Goal: Task Accomplishment & Management: Use online tool/utility

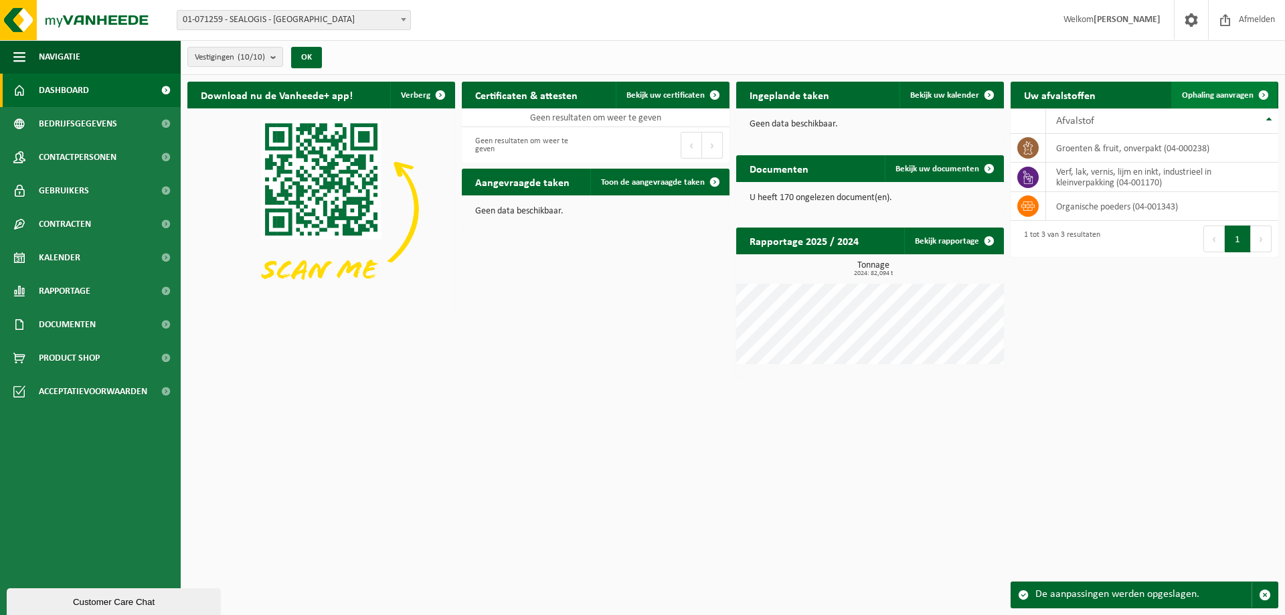
click at [1230, 94] on span "Ophaling aanvragen" at bounding box center [1218, 95] width 72 height 9
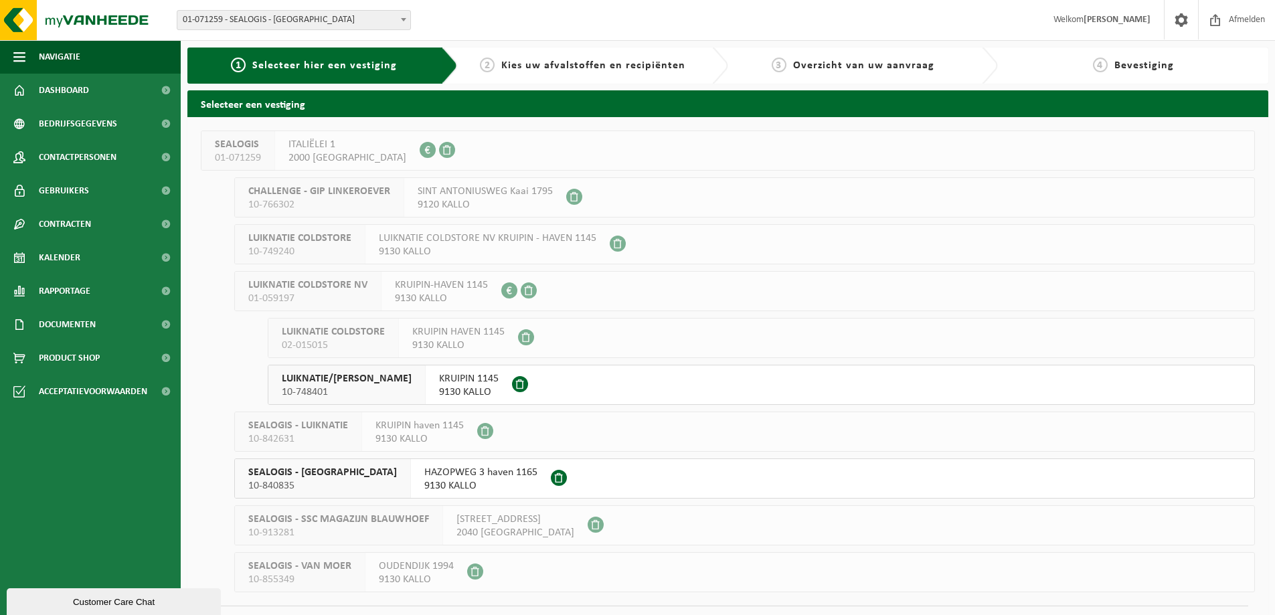
scroll to position [31, 0]
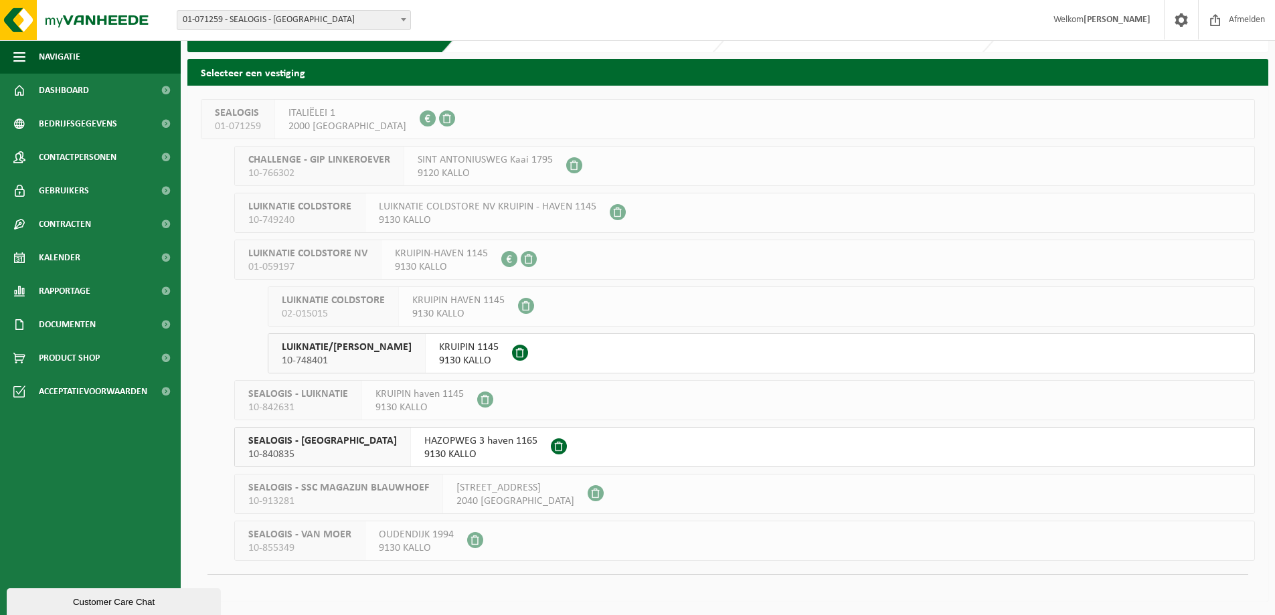
click at [528, 352] on span at bounding box center [520, 353] width 16 height 16
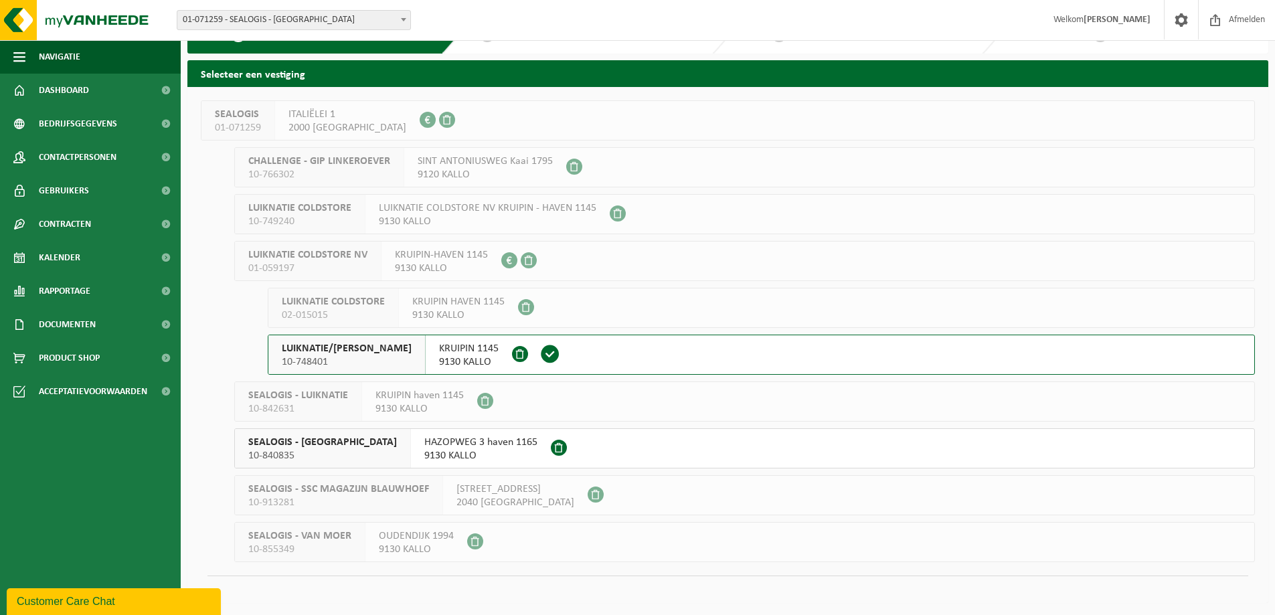
scroll to position [31, 0]
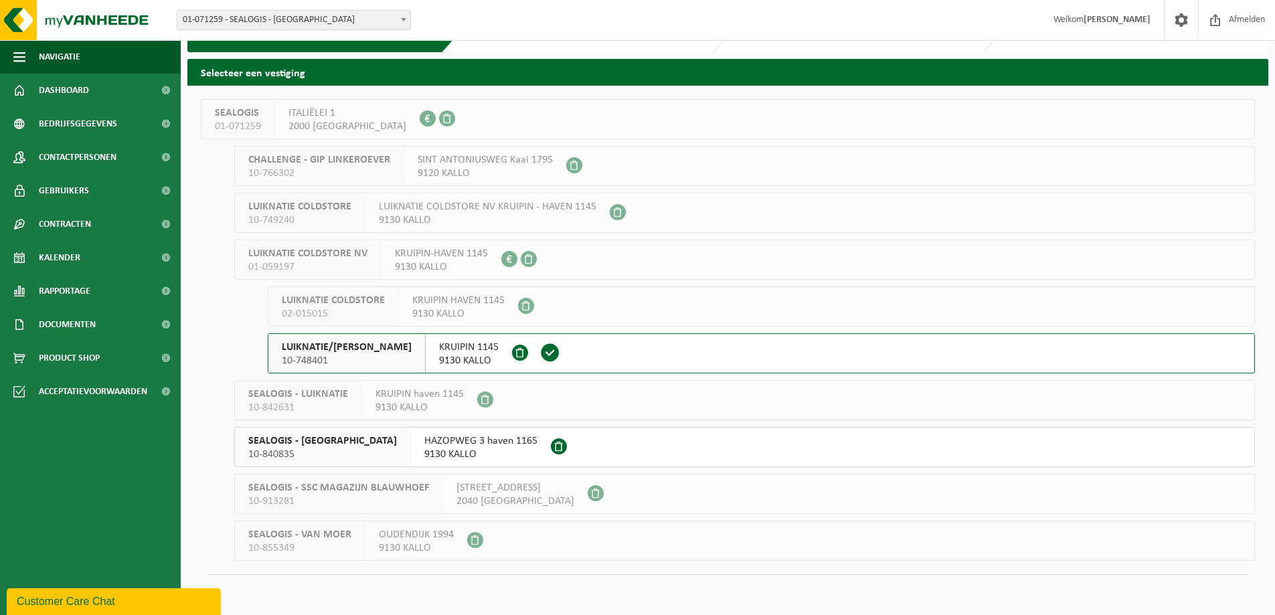
drag, startPoint x: 796, startPoint y: 273, endPoint x: 690, endPoint y: 206, distance: 125.2
click at [690, 206] on div "LUIKNATIE COLDSTORE 10-749240 LUIKNATIE COLDSTORE NV KRUIPIN - HAVEN 1145 9130 …" at bounding box center [744, 213] width 1021 height 40
